Goal: Information Seeking & Learning: Learn about a topic

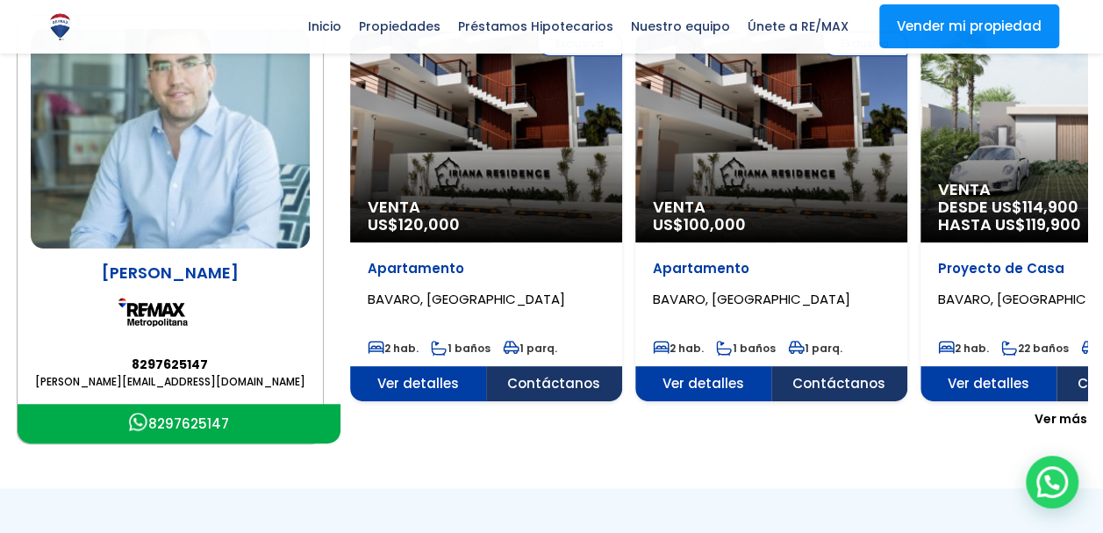
scroll to position [309, 0]
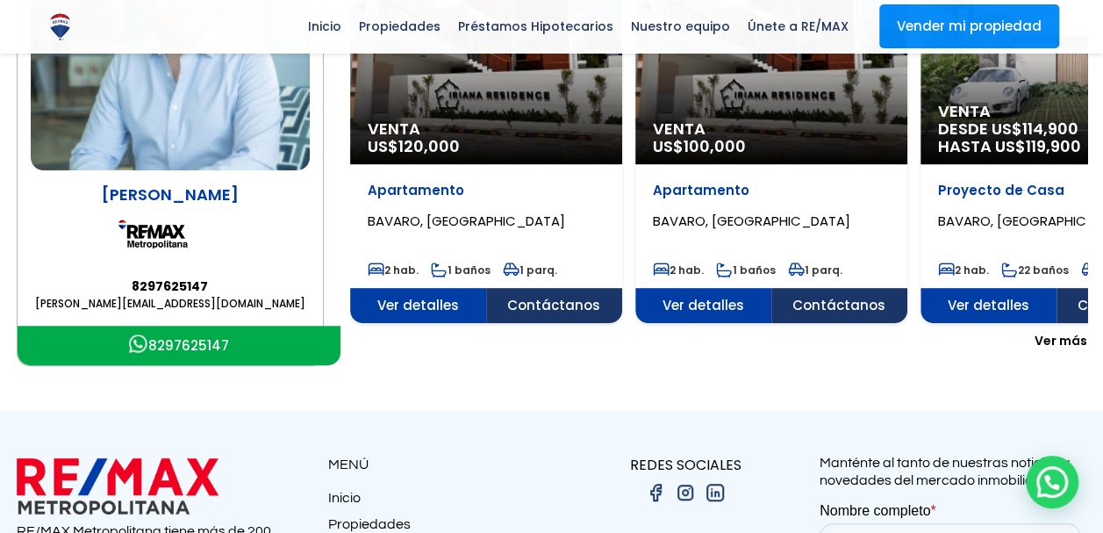
drag, startPoint x: 1073, startPoint y: 337, endPoint x: 1068, endPoint y: 346, distance: 10.2
click at [1073, 337] on span "Ver más" at bounding box center [1061, 341] width 53 height 18
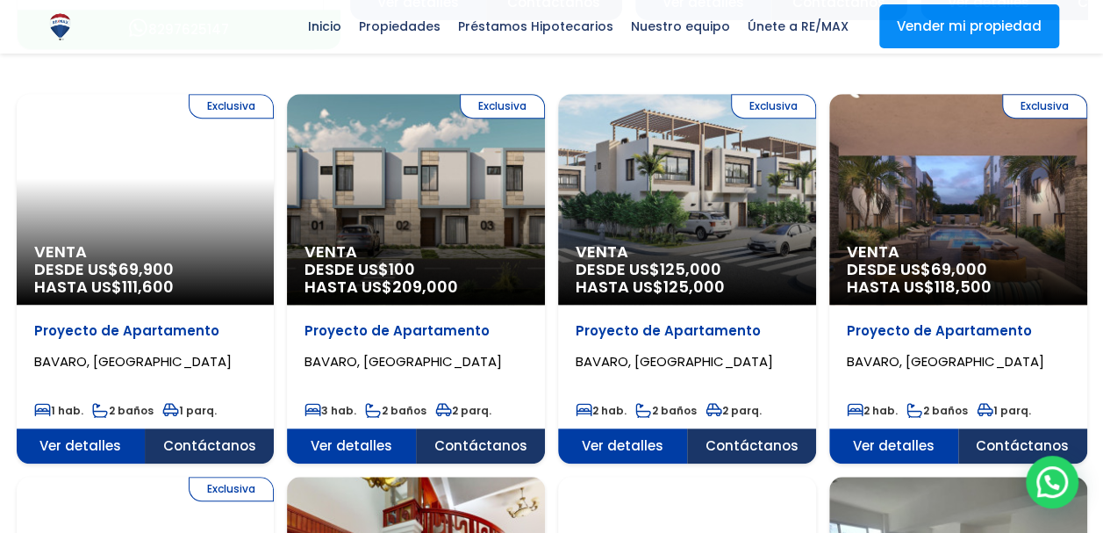
scroll to position [660, 0]
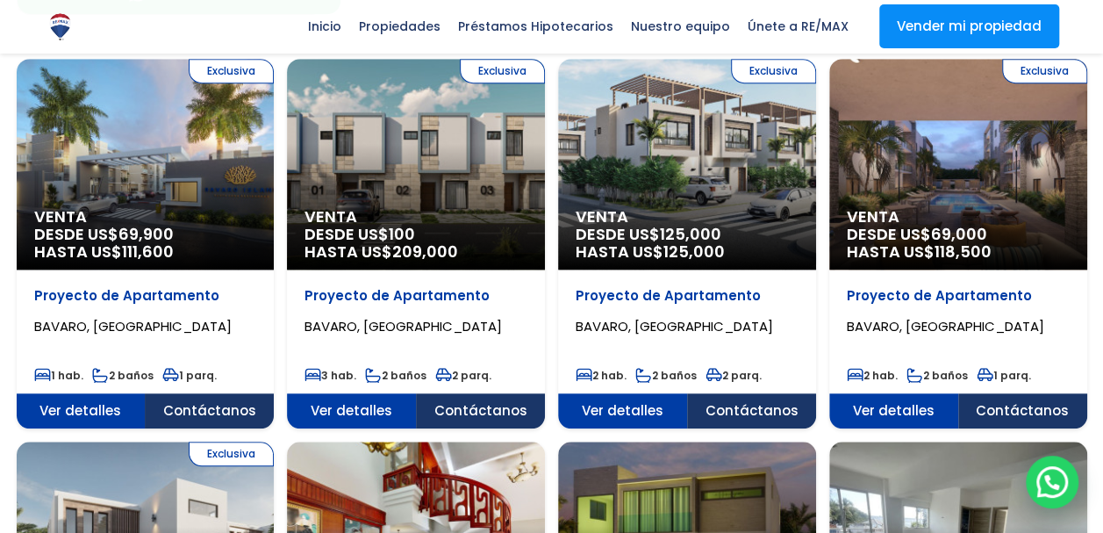
click at [257, 256] on span "HASTA US$ 118,500" at bounding box center [145, 252] width 223 height 18
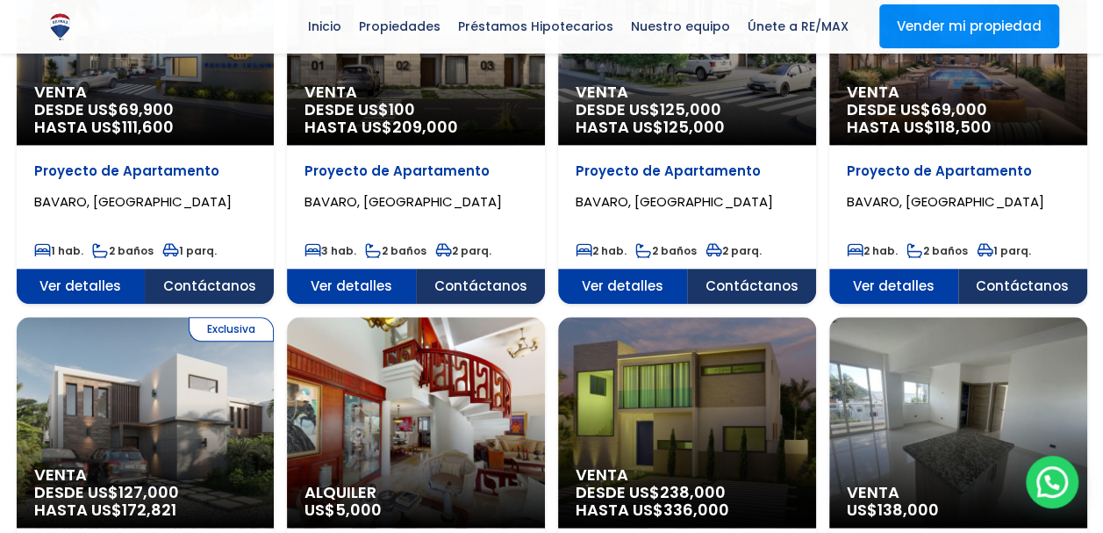
scroll to position [748, 0]
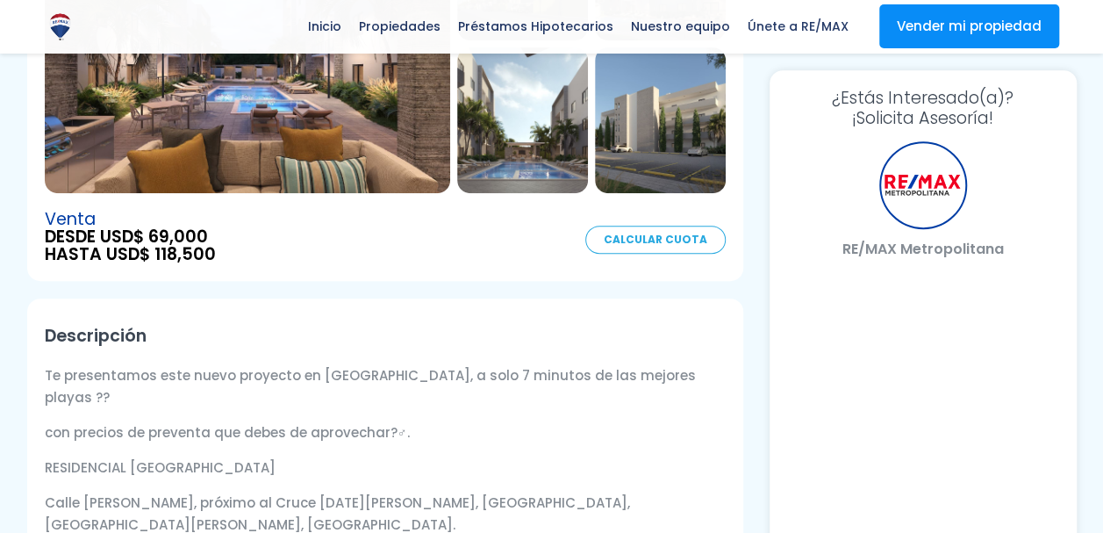
scroll to position [351, 0]
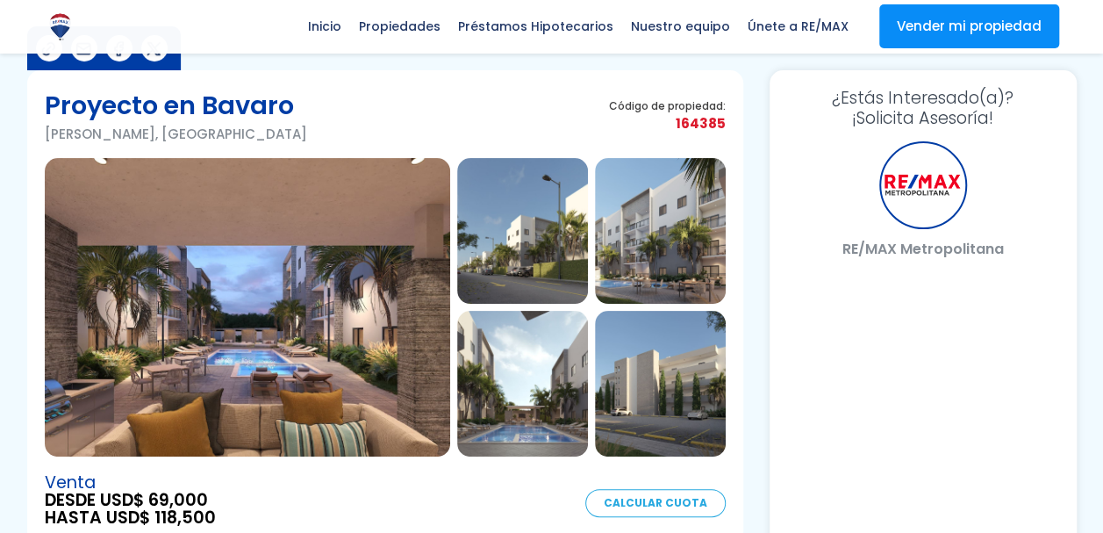
scroll to position [351, 0]
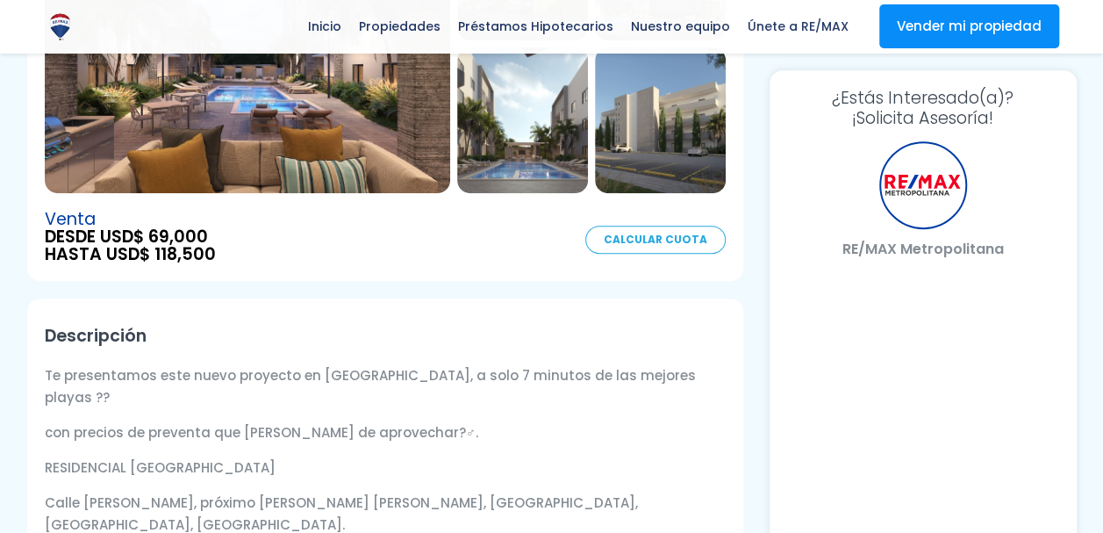
select select "CA"
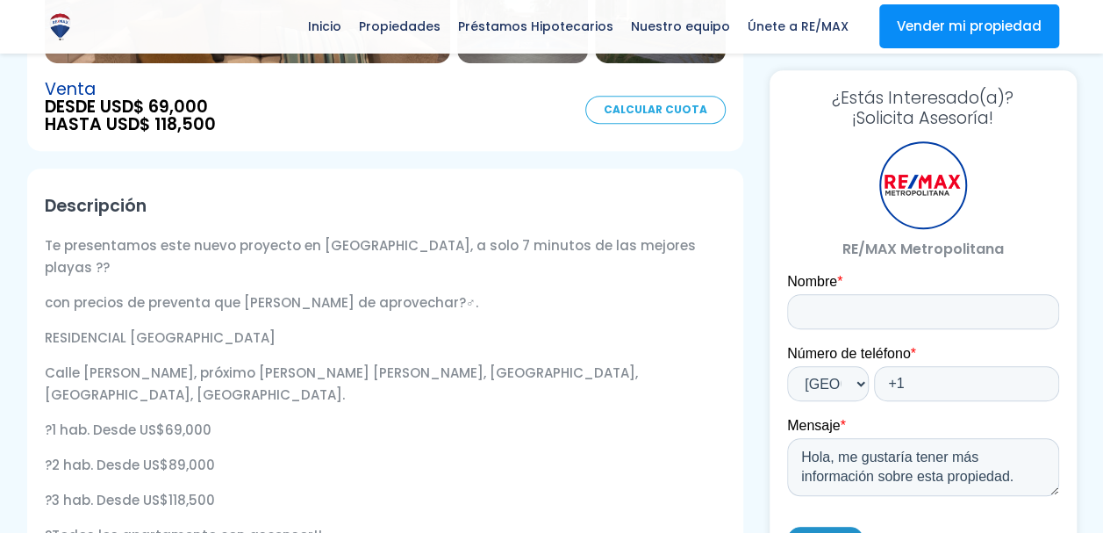
scroll to position [527, 0]
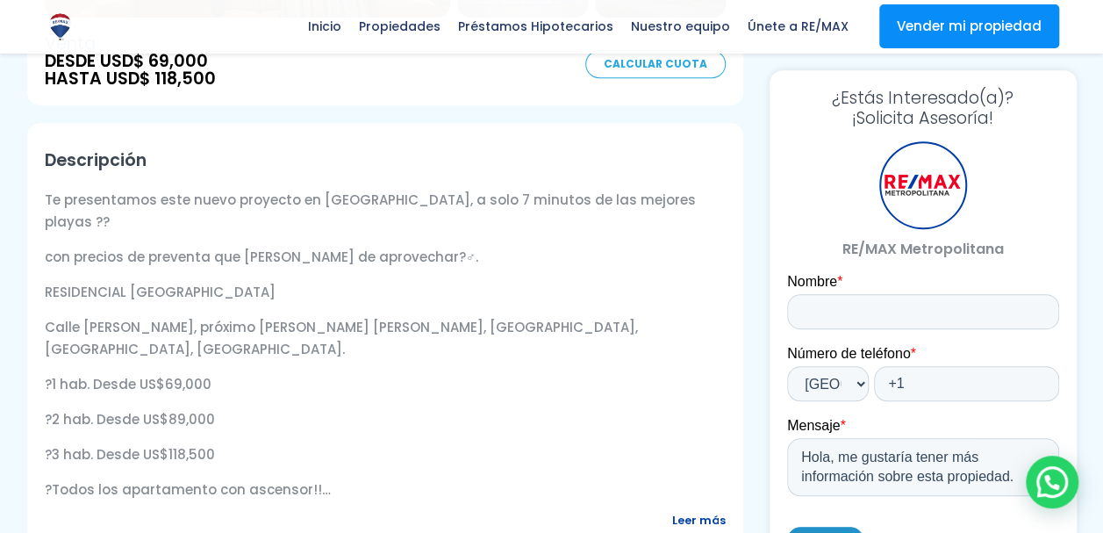
click at [99, 373] on p "?1 hab. Desde US$69,000" at bounding box center [385, 384] width 681 height 22
click at [462, 281] on p "RESIDENCIAL [GEOGRAPHIC_DATA]" at bounding box center [385, 292] width 681 height 22
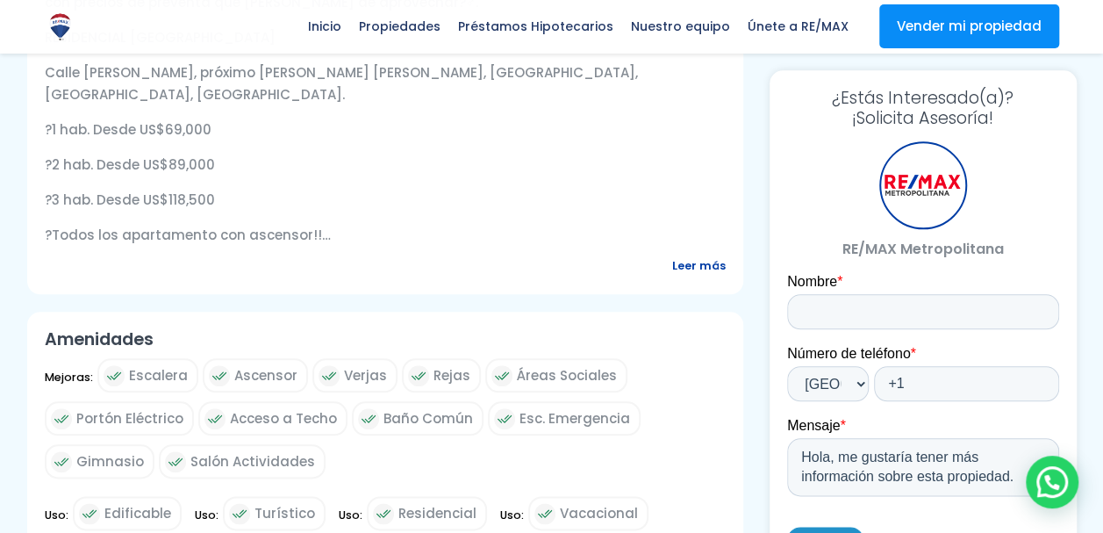
scroll to position [790, 0]
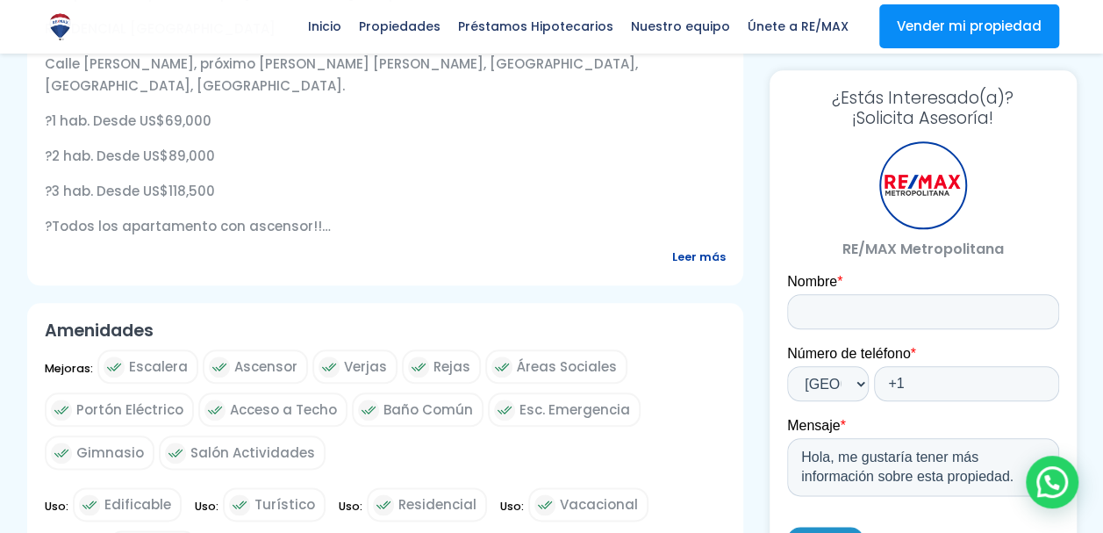
click at [269, 250] on p "Casa club con piscinas, áreas lounge, varios gimnasios, áreas de niños, áreas […" at bounding box center [385, 261] width 681 height 22
drag, startPoint x: 269, startPoint y: 211, endPoint x: 202, endPoint y: 284, distance: 99.4
click at [203, 284] on div "Descripción Te presentamos este nuevo proyecto en [GEOGRAPHIC_DATA], a solo 7 m…" at bounding box center [385, 73] width 716 height 426
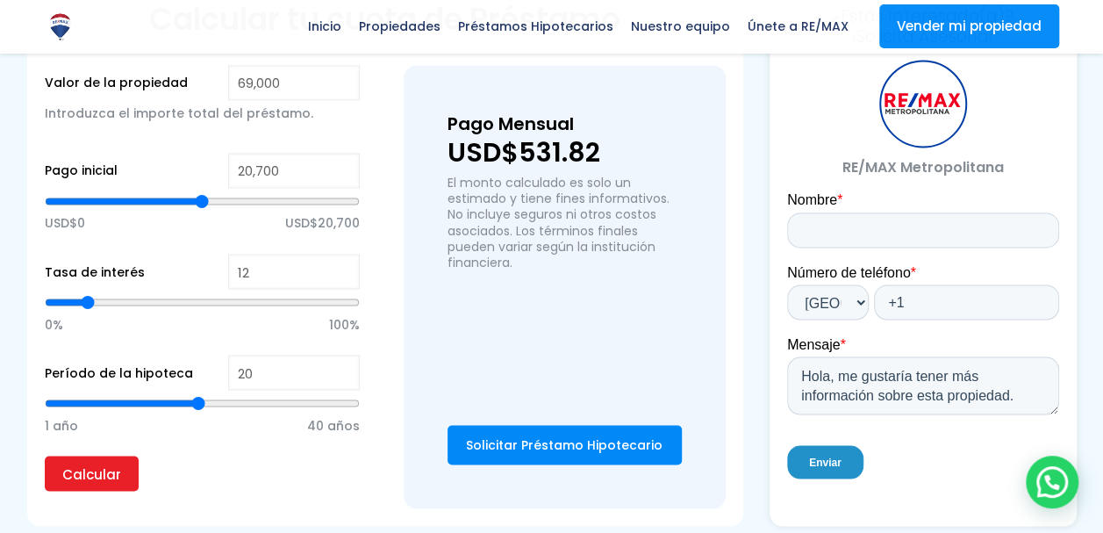
scroll to position [1404, 0]
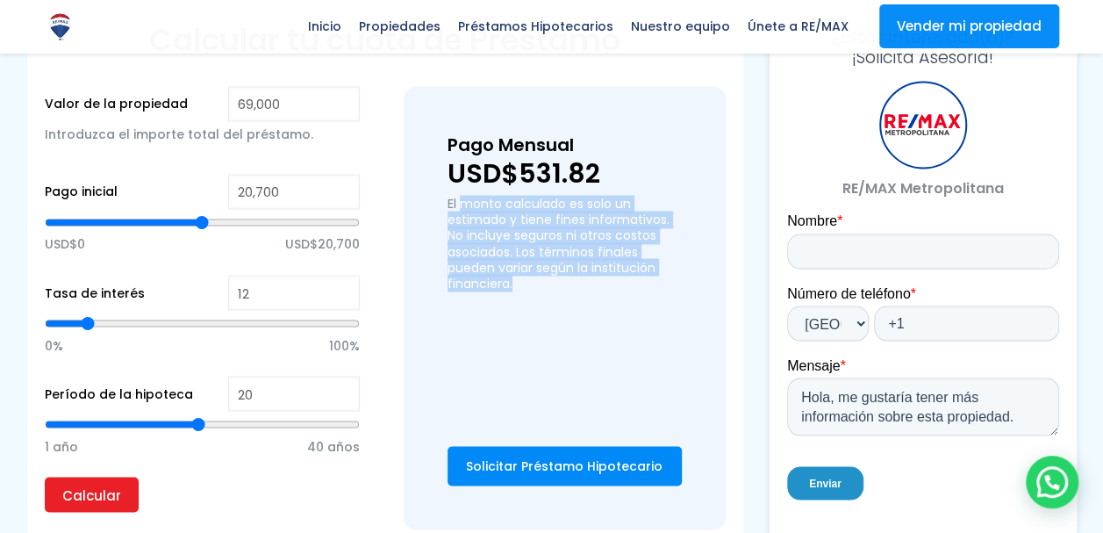
drag, startPoint x: 462, startPoint y: 233, endPoint x: 549, endPoint y: 312, distance: 118.1
click at [549, 290] on p "El monto calculado es solo un estimado y tiene fines informativos. No incluye s…" at bounding box center [565, 243] width 234 height 95
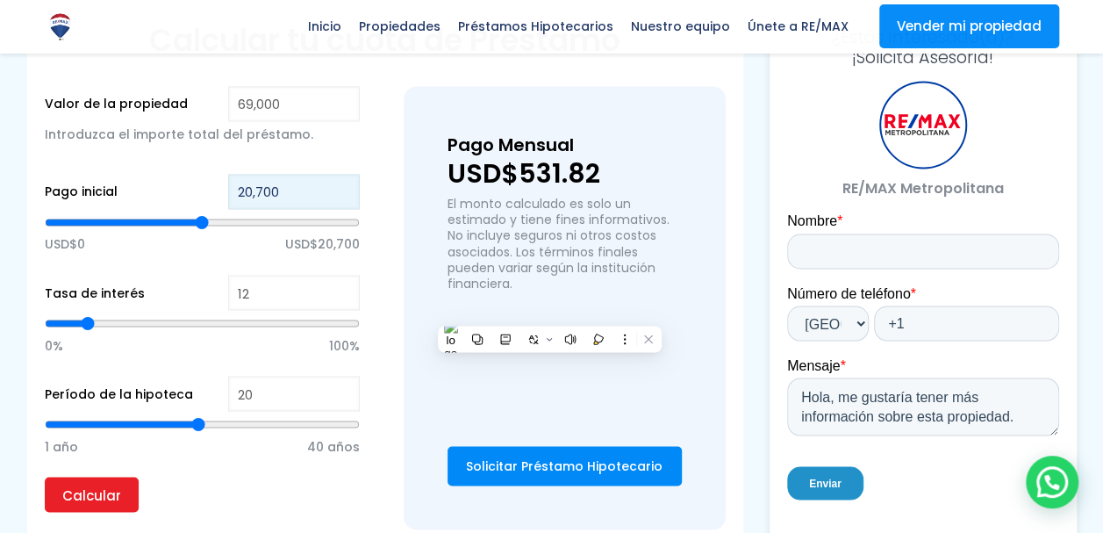
click at [297, 209] on input "20,700" at bounding box center [294, 191] width 132 height 35
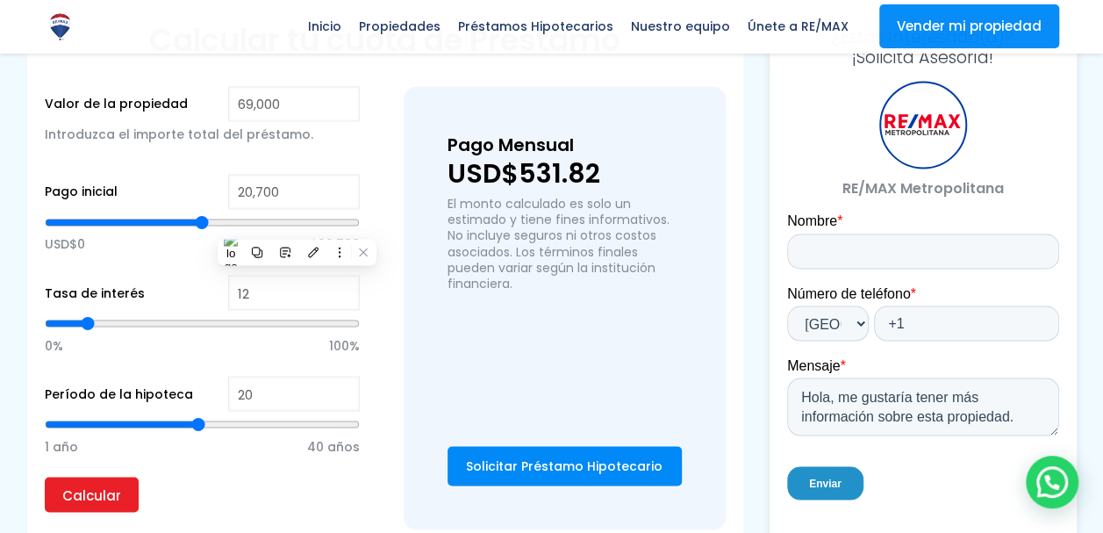
click at [188, 165] on div "Introduzca el importe total del préstamo." at bounding box center [202, 143] width 315 height 44
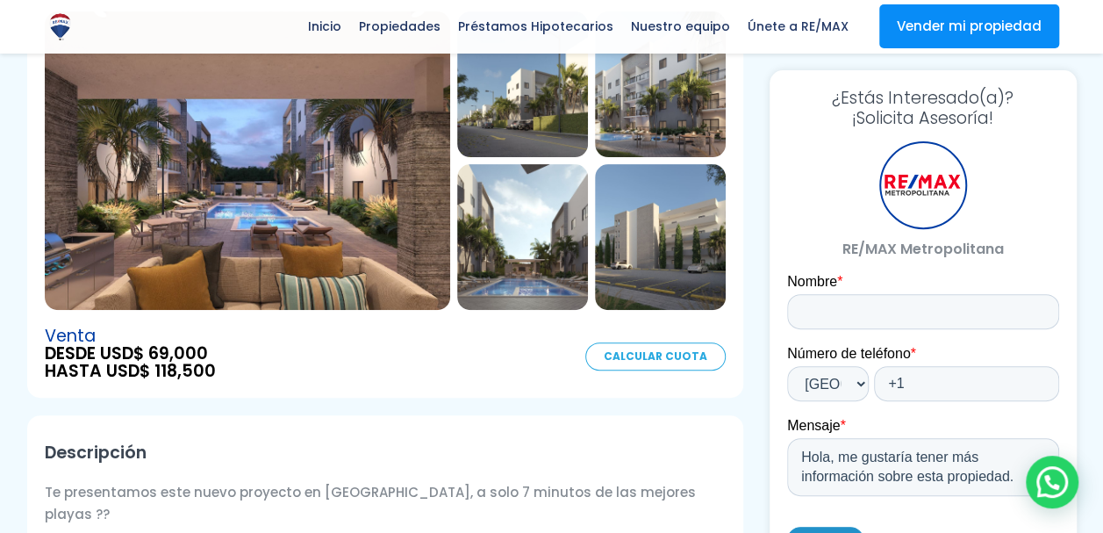
scroll to position [147, 0]
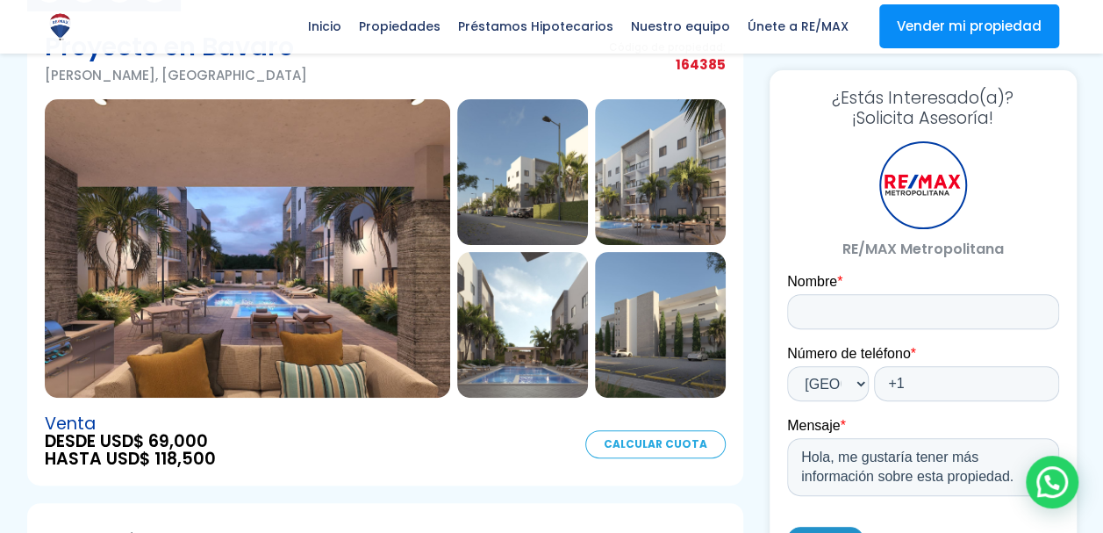
click at [254, 310] on img at bounding box center [247, 248] width 405 height 298
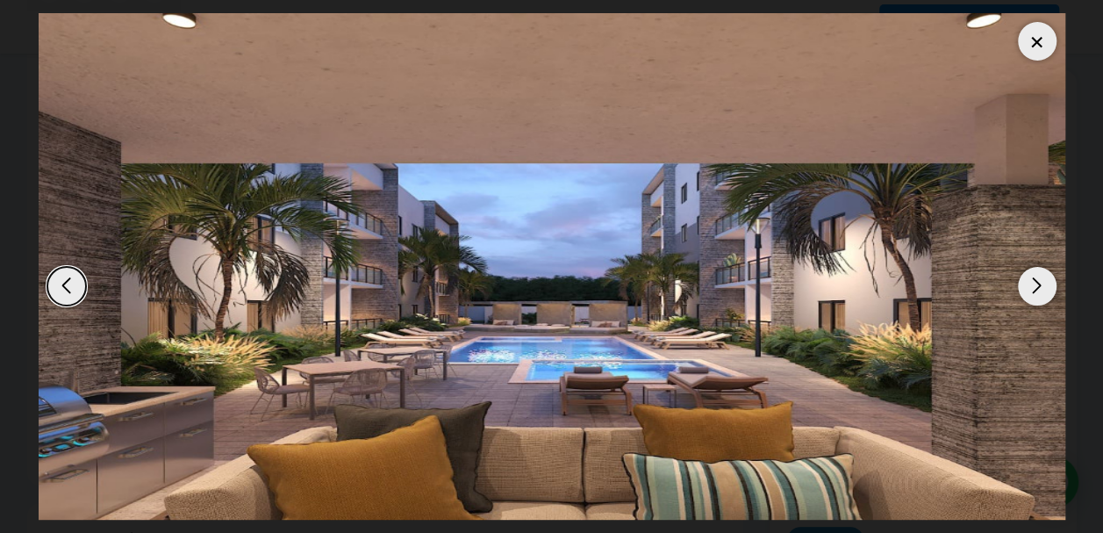
click at [1037, 272] on div "Next slide" at bounding box center [1037, 286] width 39 height 39
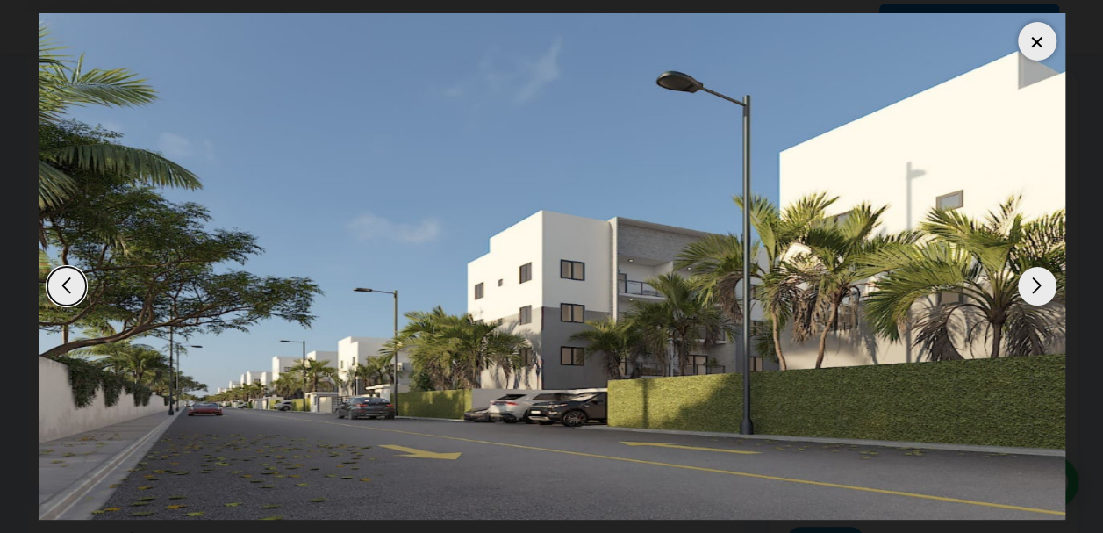
click at [1036, 277] on div "Next slide" at bounding box center [1037, 286] width 39 height 39
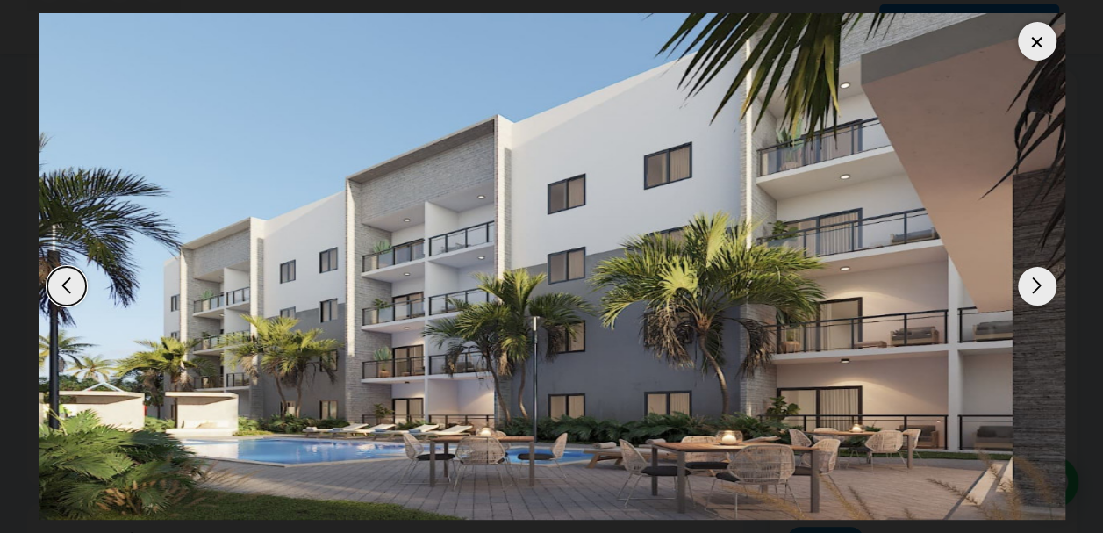
click at [1036, 277] on div "Next slide" at bounding box center [1037, 286] width 39 height 39
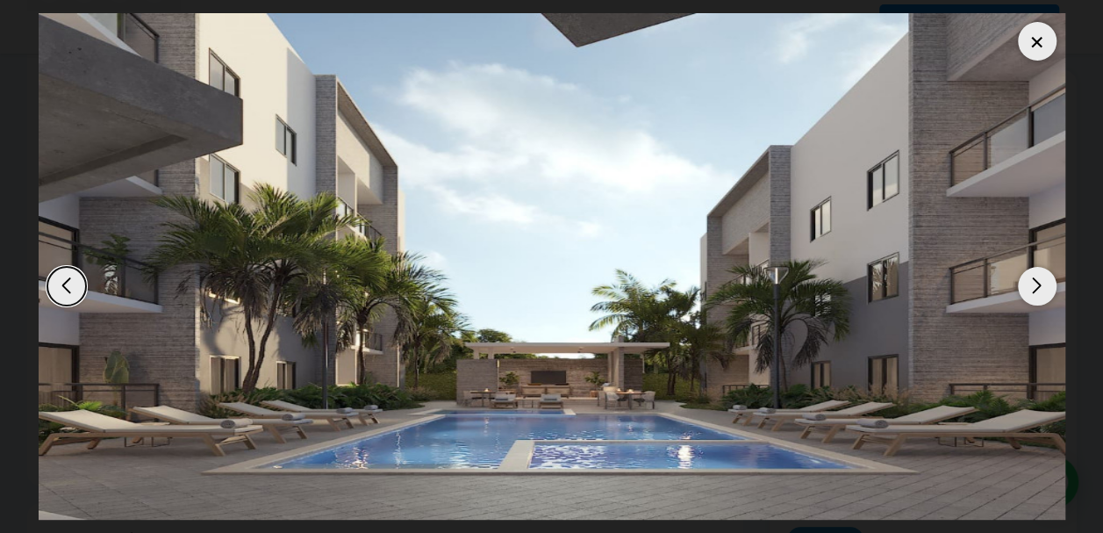
click at [1034, 279] on div "Next slide" at bounding box center [1037, 286] width 39 height 39
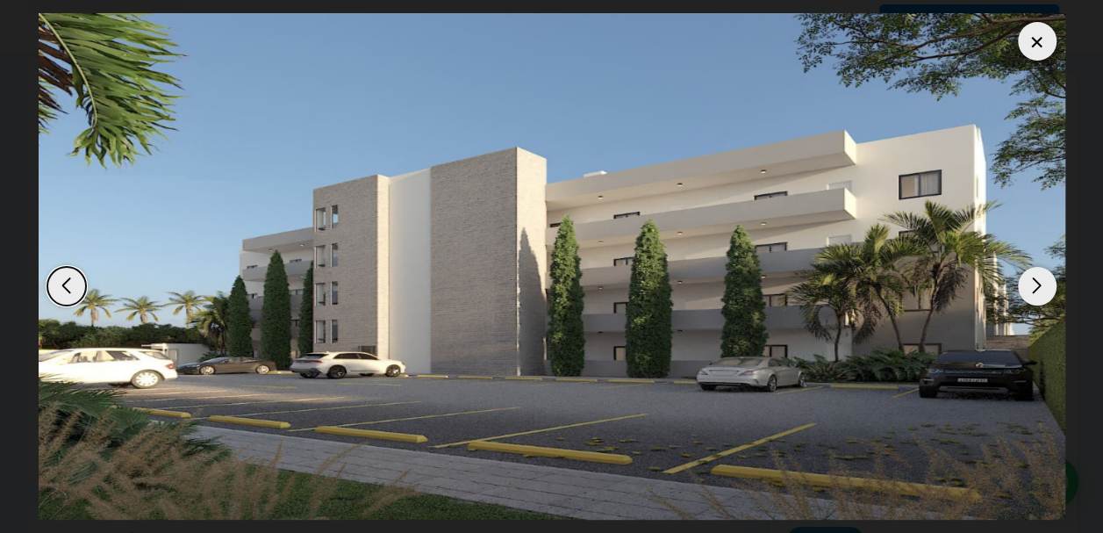
click at [1034, 279] on div "Next slide" at bounding box center [1037, 286] width 39 height 39
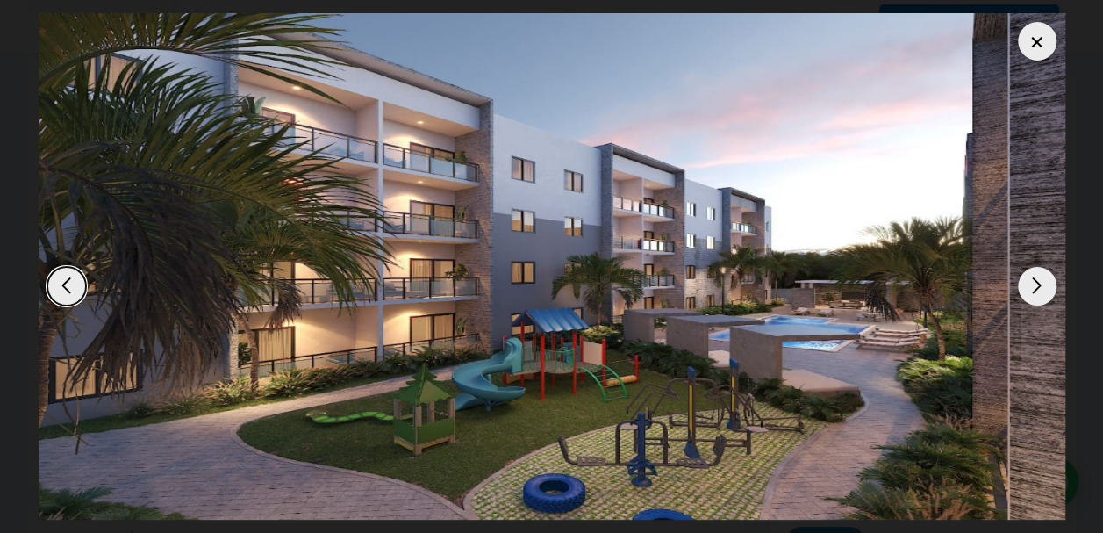
click at [1034, 279] on div "Next slide" at bounding box center [1037, 286] width 39 height 39
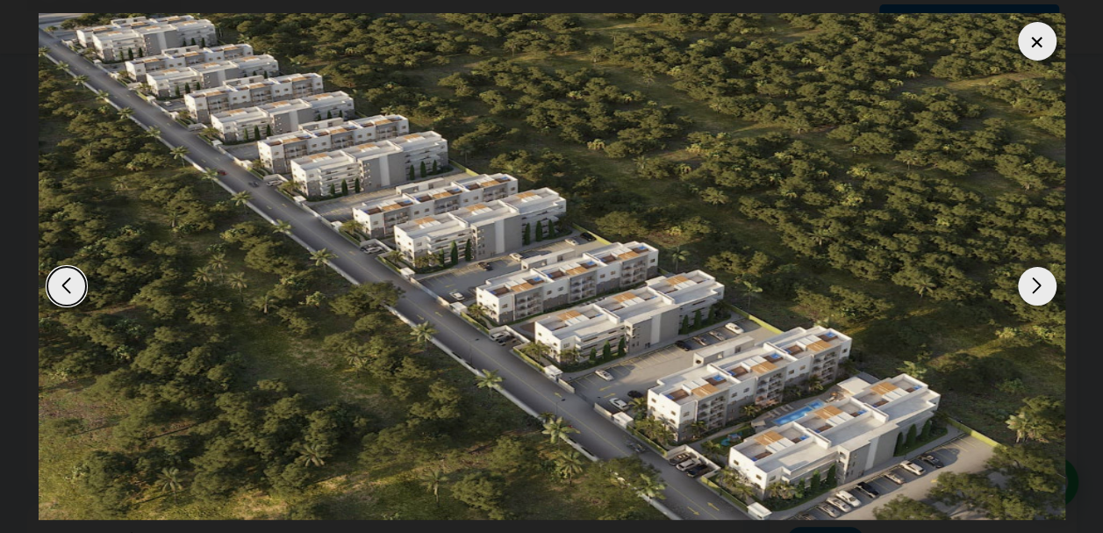
click at [1034, 279] on div "Next slide" at bounding box center [1037, 286] width 39 height 39
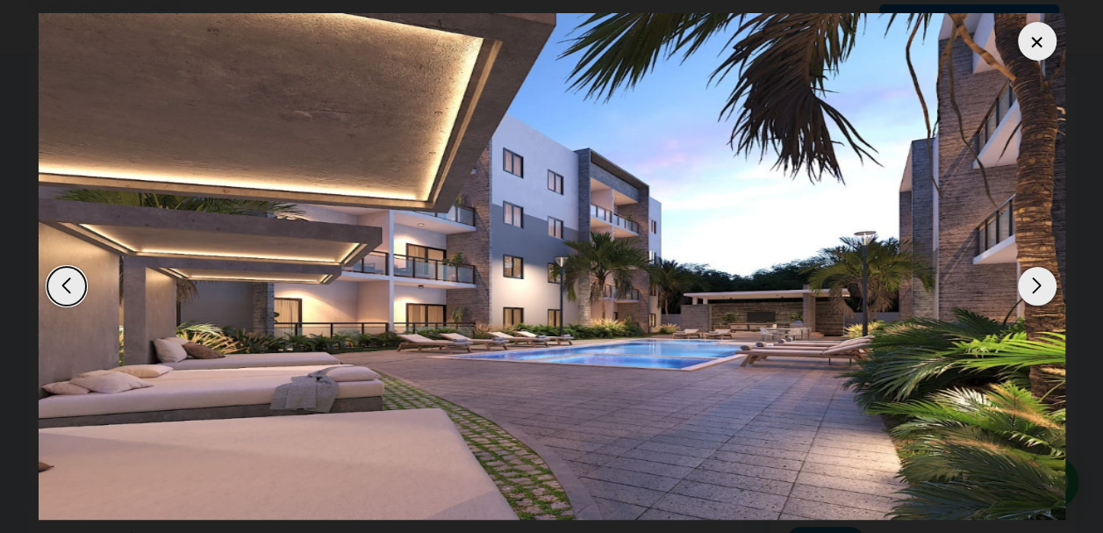
click at [1034, 279] on div "Next slide" at bounding box center [1037, 286] width 39 height 39
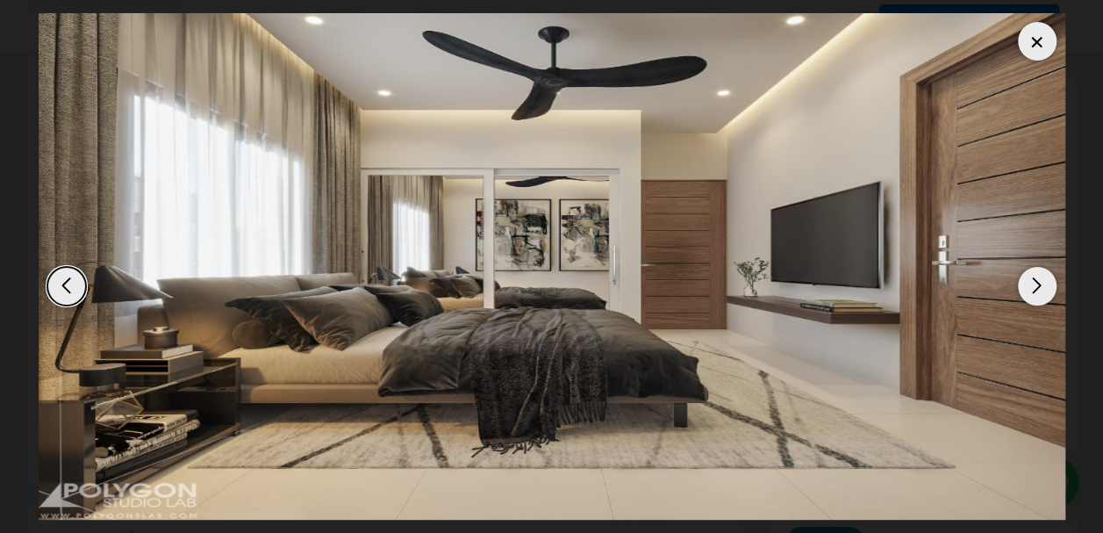
click at [1034, 279] on div "Next slide" at bounding box center [1037, 286] width 39 height 39
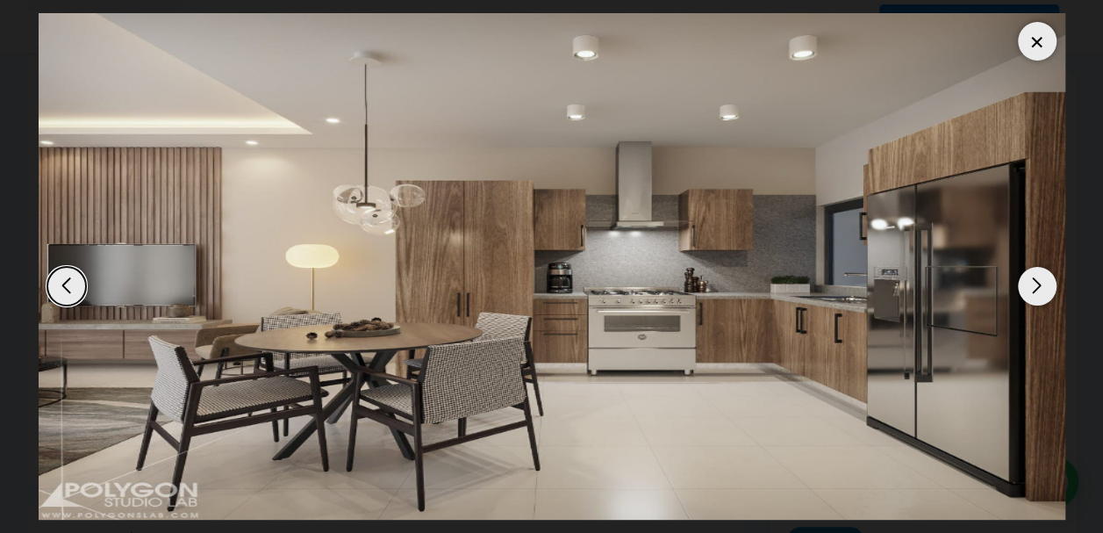
click at [1034, 279] on div "Next slide" at bounding box center [1037, 286] width 39 height 39
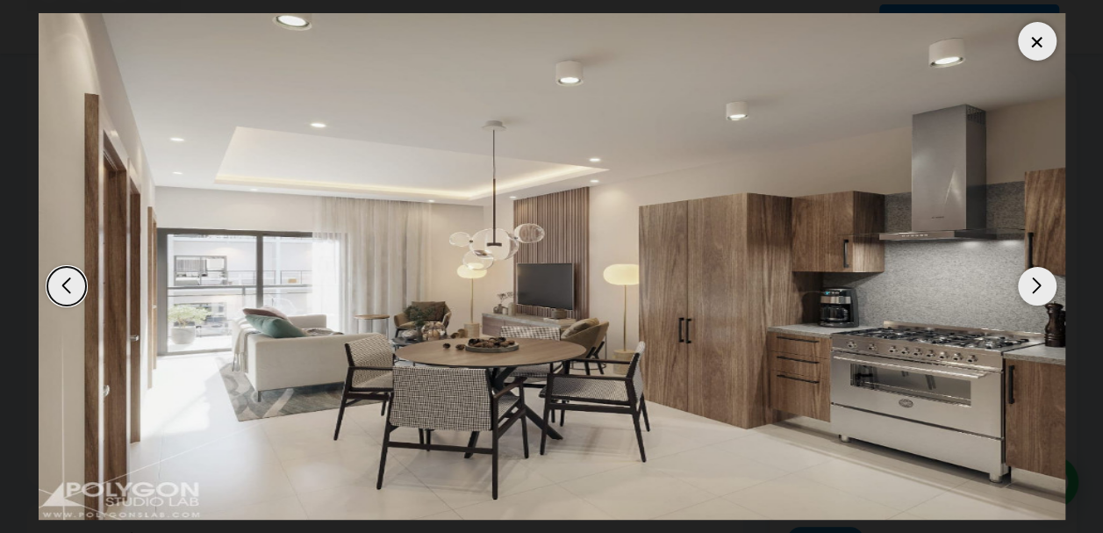
click at [1034, 279] on div "Next slide" at bounding box center [1037, 286] width 39 height 39
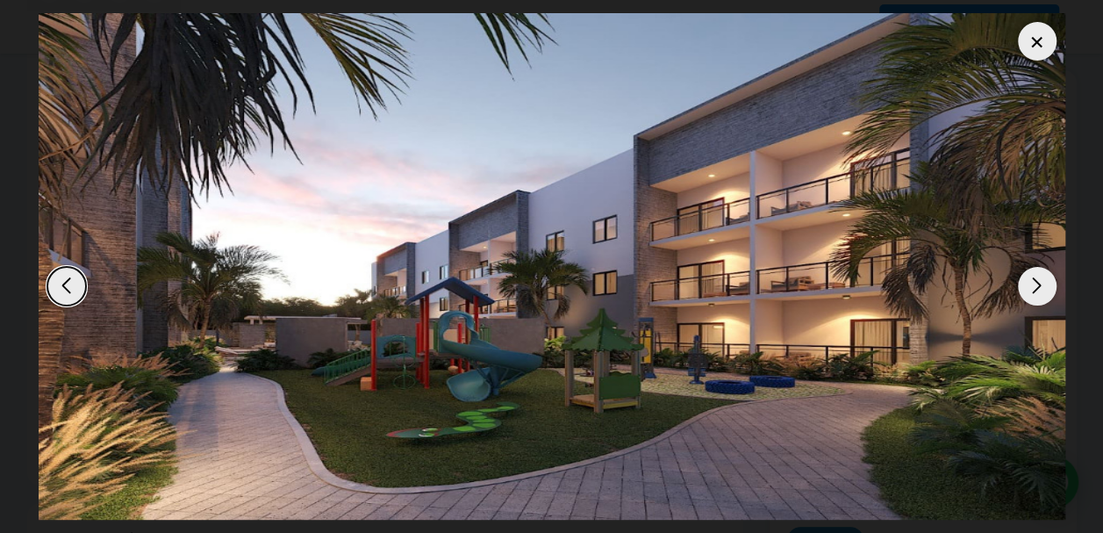
click at [1044, 33] on div at bounding box center [1037, 41] width 39 height 39
